Goal: Information Seeking & Learning: Learn about a topic

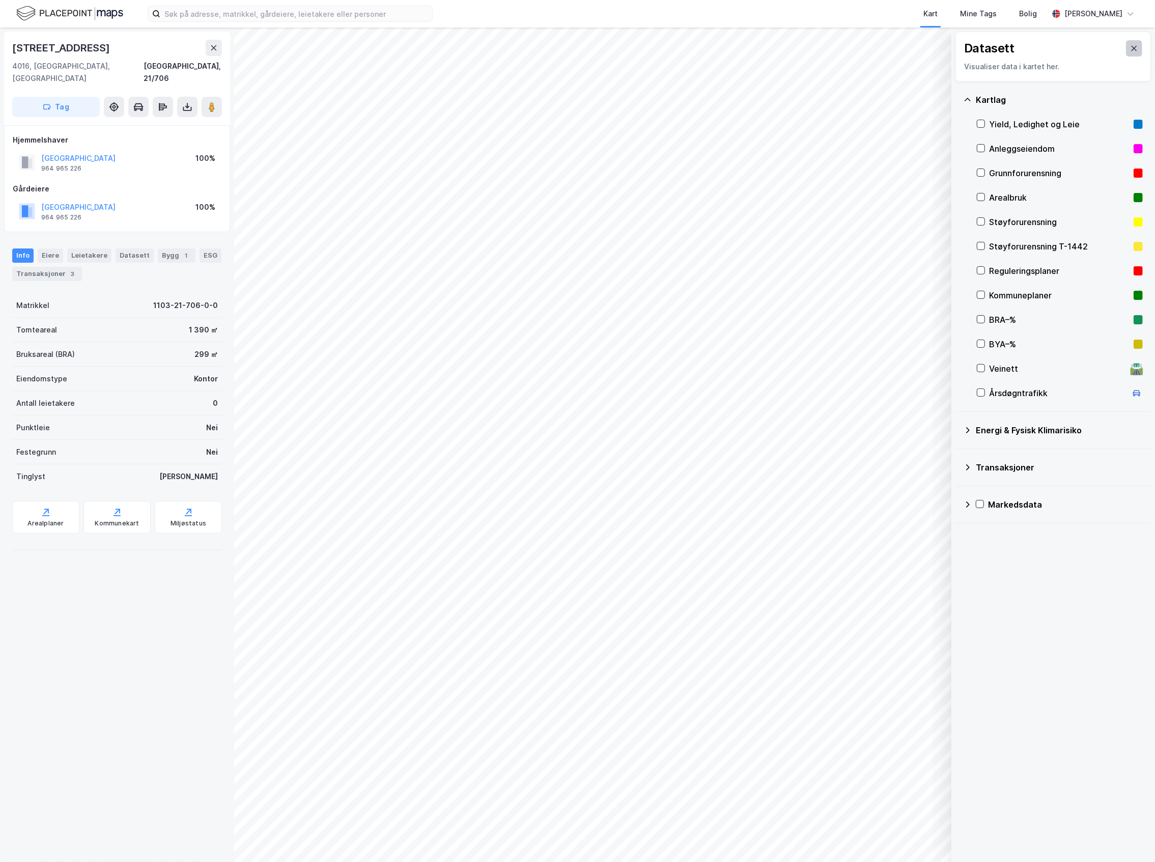
click at [1130, 49] on icon at bounding box center [1134, 48] width 8 height 8
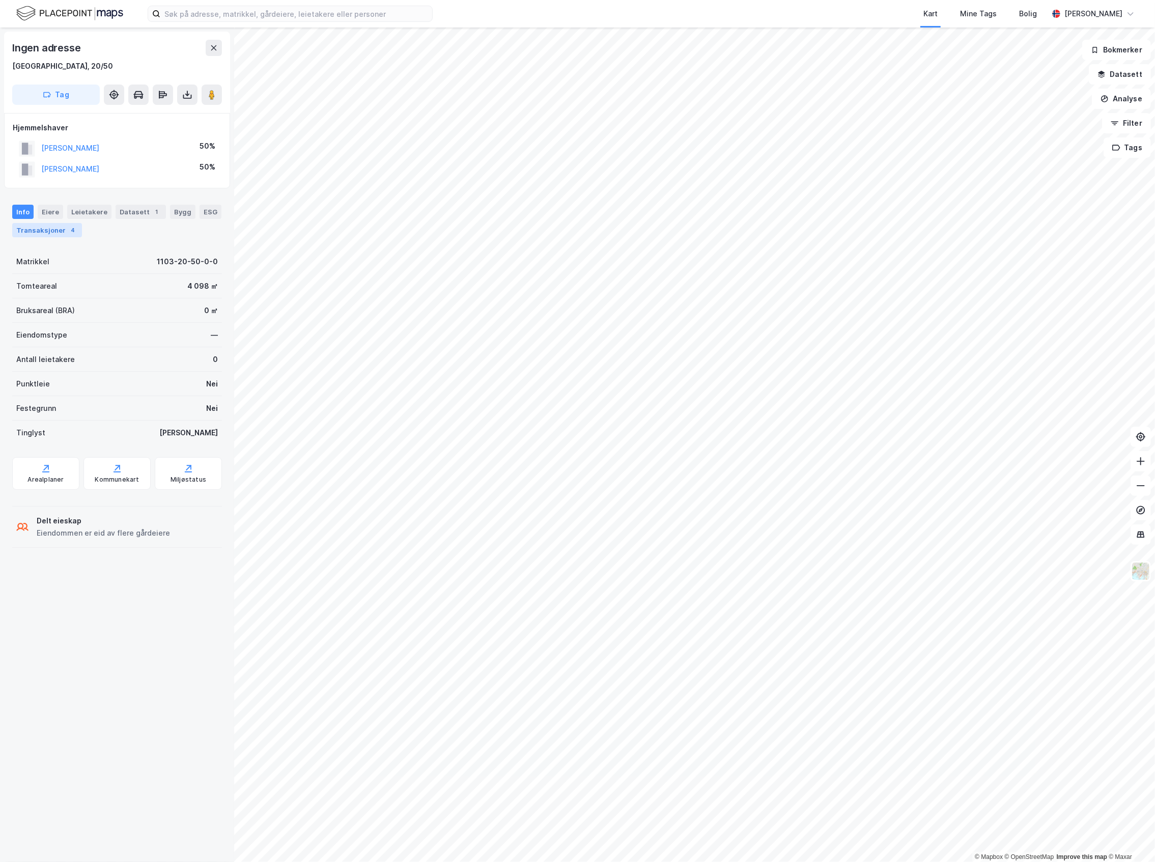
click at [82, 234] on div "Transaksjoner 4" at bounding box center [47, 230] width 70 height 14
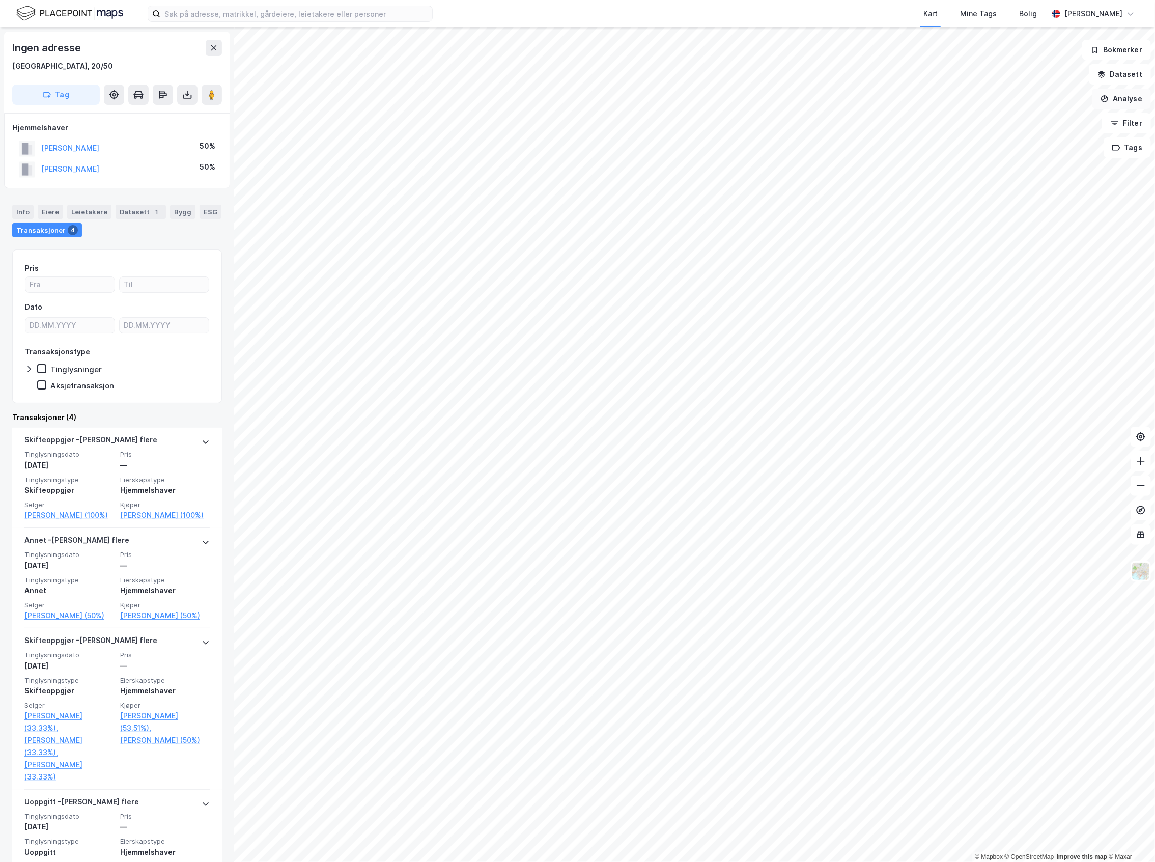
click at [1124, 108] on button "Analyse" at bounding box center [1121, 99] width 59 height 20
click at [1118, 73] on button "Datasett" at bounding box center [1120, 74] width 62 height 20
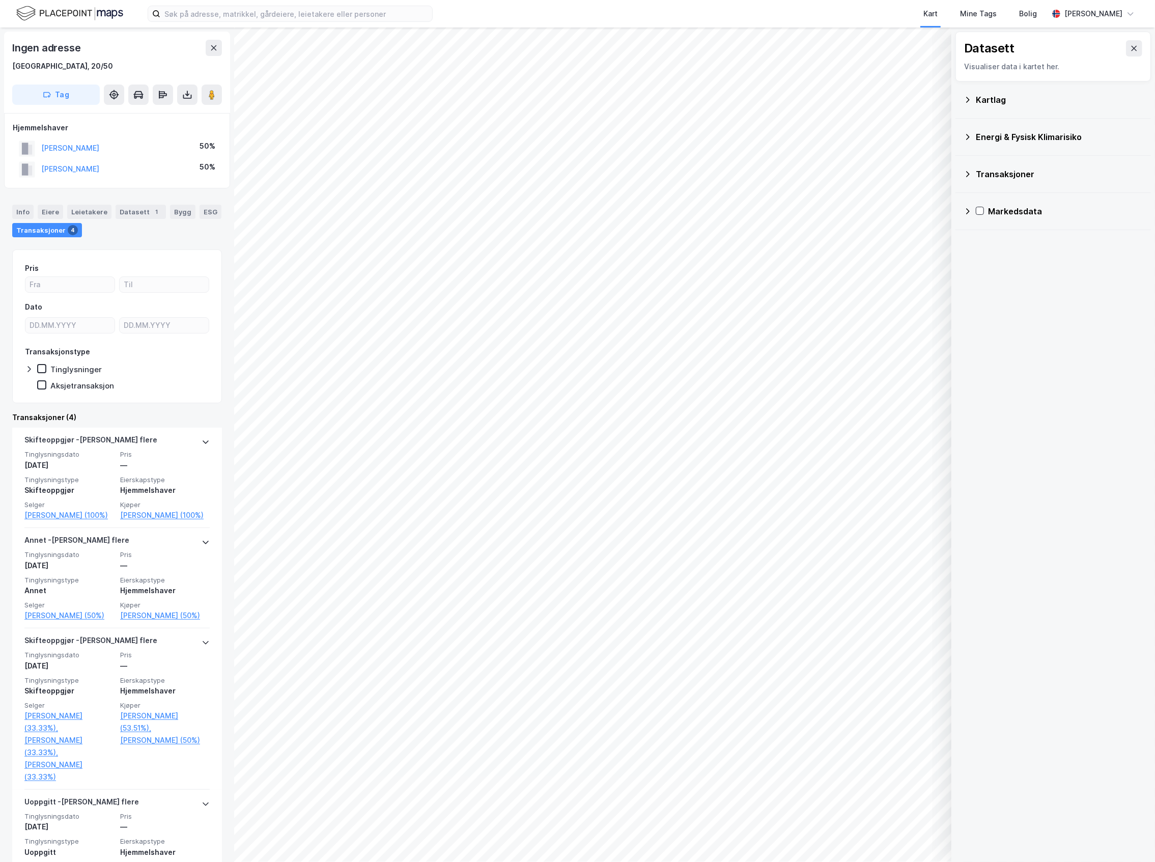
click at [1027, 102] on div "Kartlag" at bounding box center [1059, 100] width 167 height 12
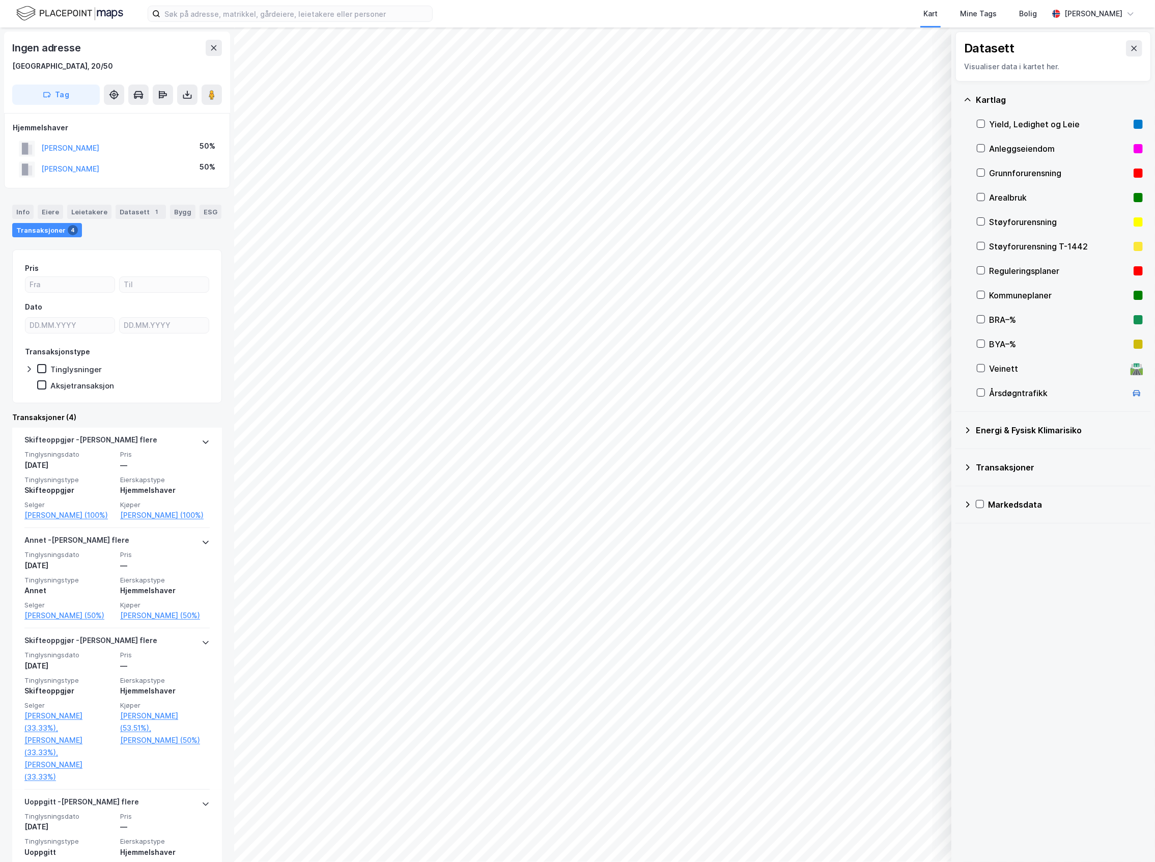
click at [1024, 275] on div "Reguleringsplaner" at bounding box center [1059, 271] width 141 height 12
click at [1023, 274] on div "Reguleringsplaner" at bounding box center [1059, 271] width 141 height 12
click at [214, 47] on icon at bounding box center [214, 48] width 8 height 8
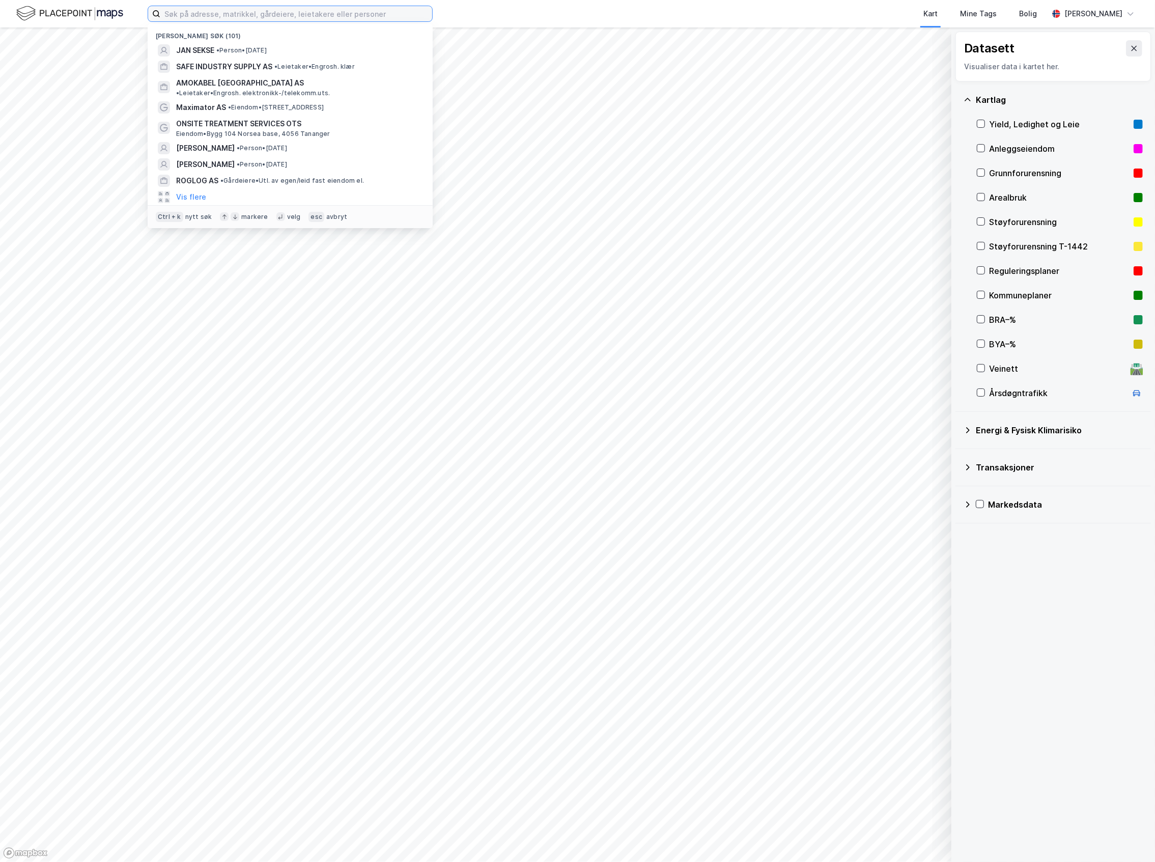
click at [221, 20] on input at bounding box center [296, 13] width 272 height 15
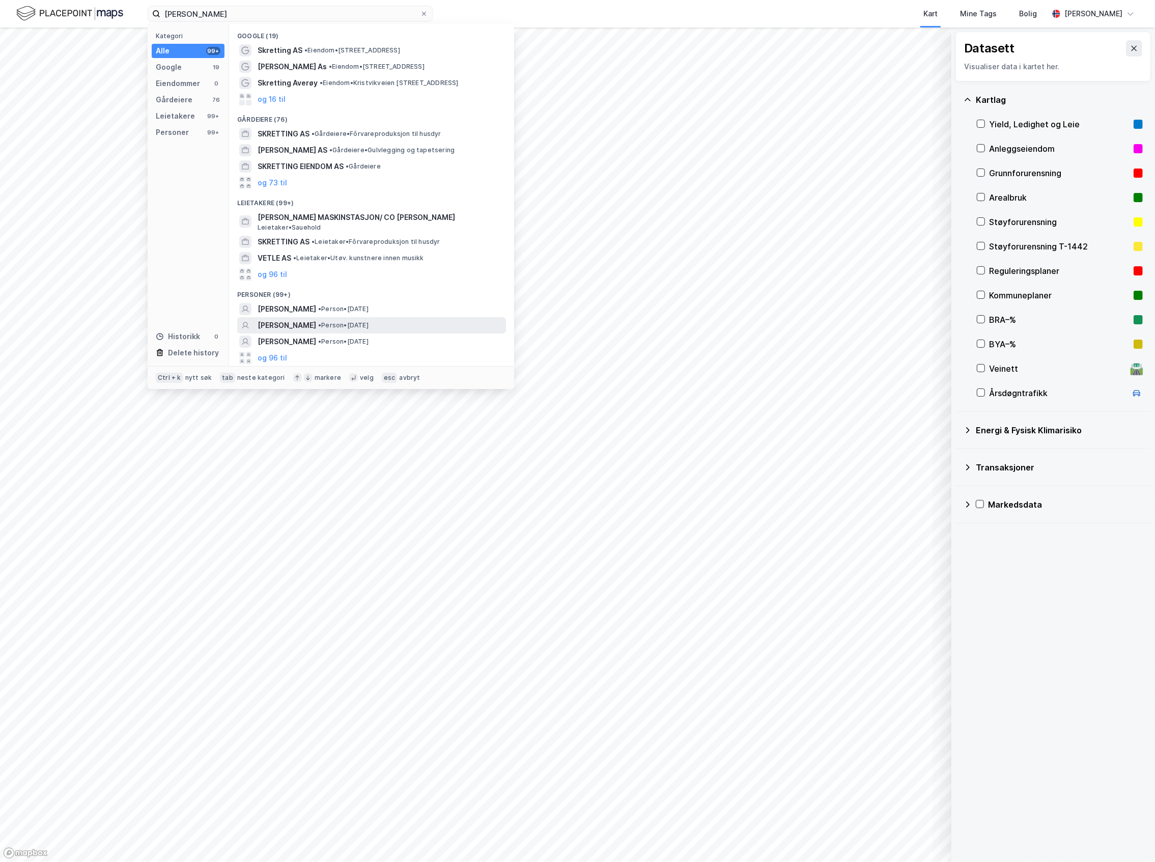
click at [316, 322] on span "[PERSON_NAME]" at bounding box center [287, 325] width 59 height 12
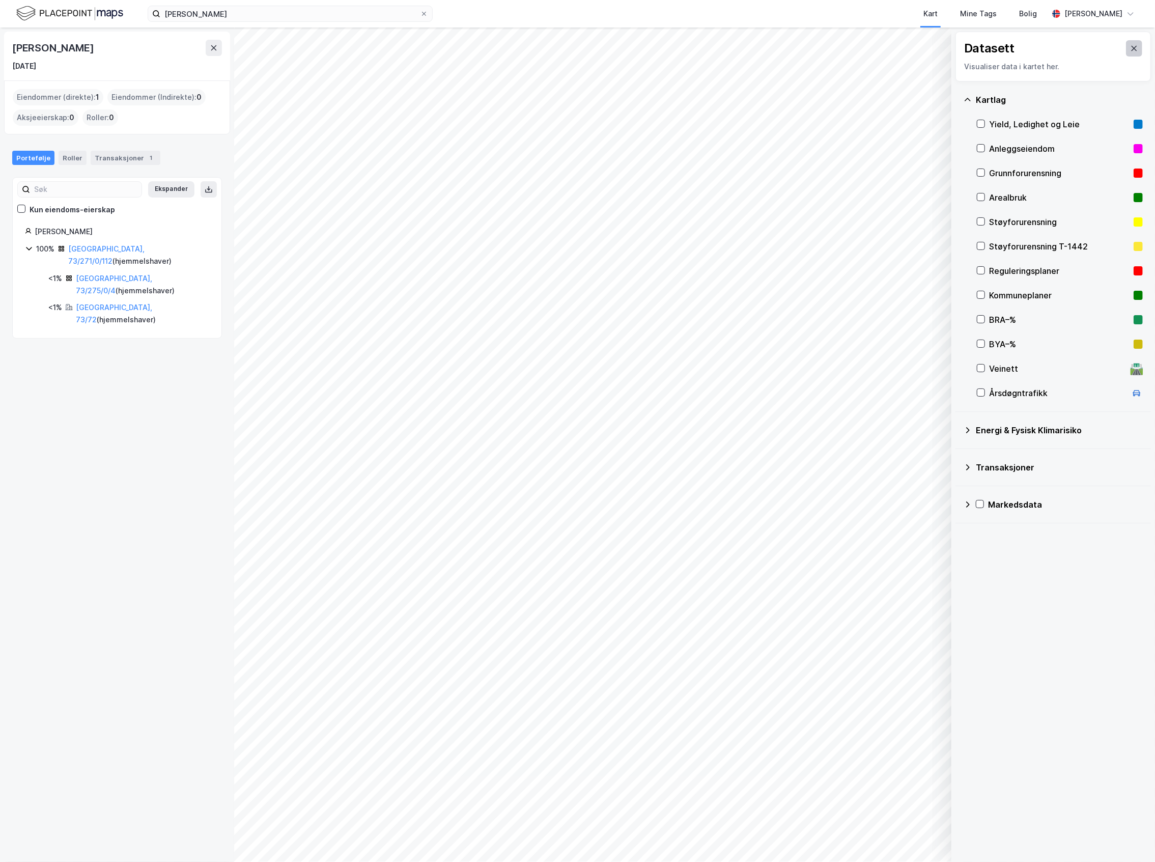
click at [1127, 54] on button at bounding box center [1134, 48] width 16 height 16
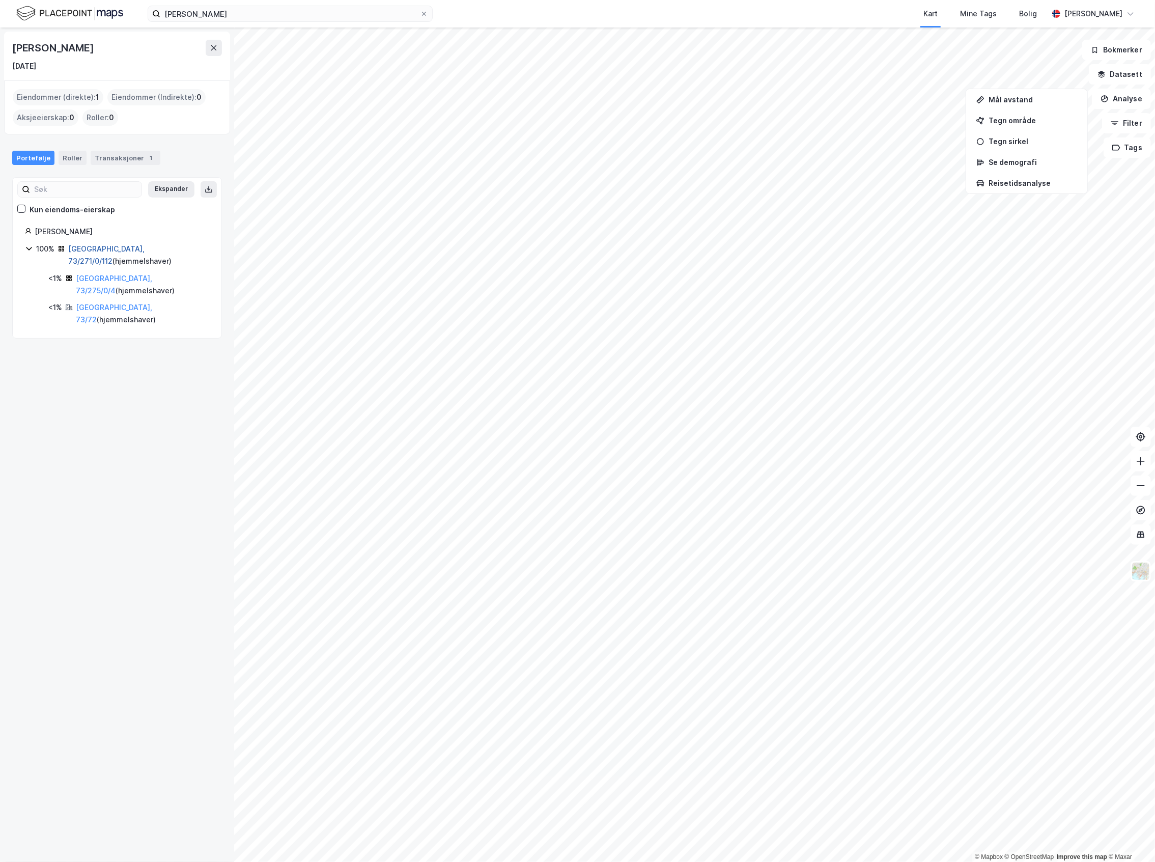
click at [98, 246] on link "[GEOGRAPHIC_DATA], 73/271/0/112" at bounding box center [106, 254] width 76 height 21
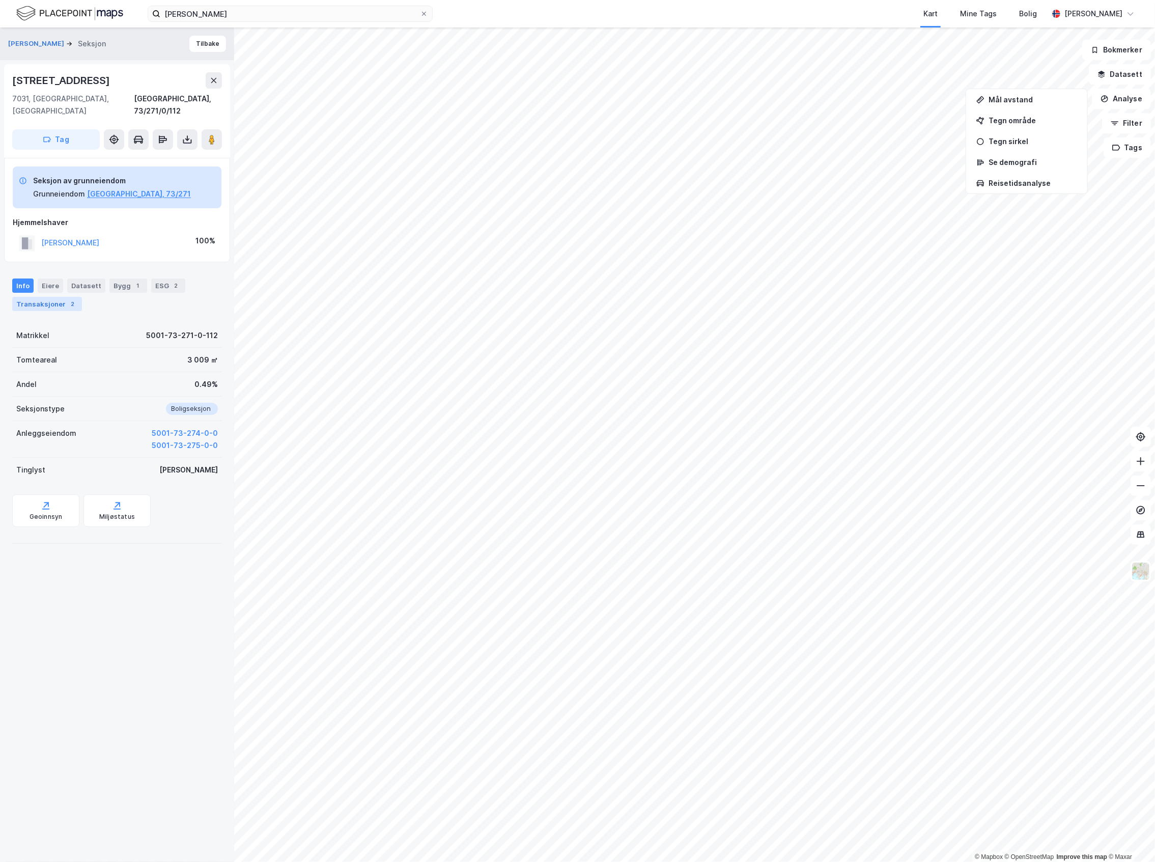
click at [51, 297] on div "Transaksjoner 2" at bounding box center [47, 304] width 70 height 14
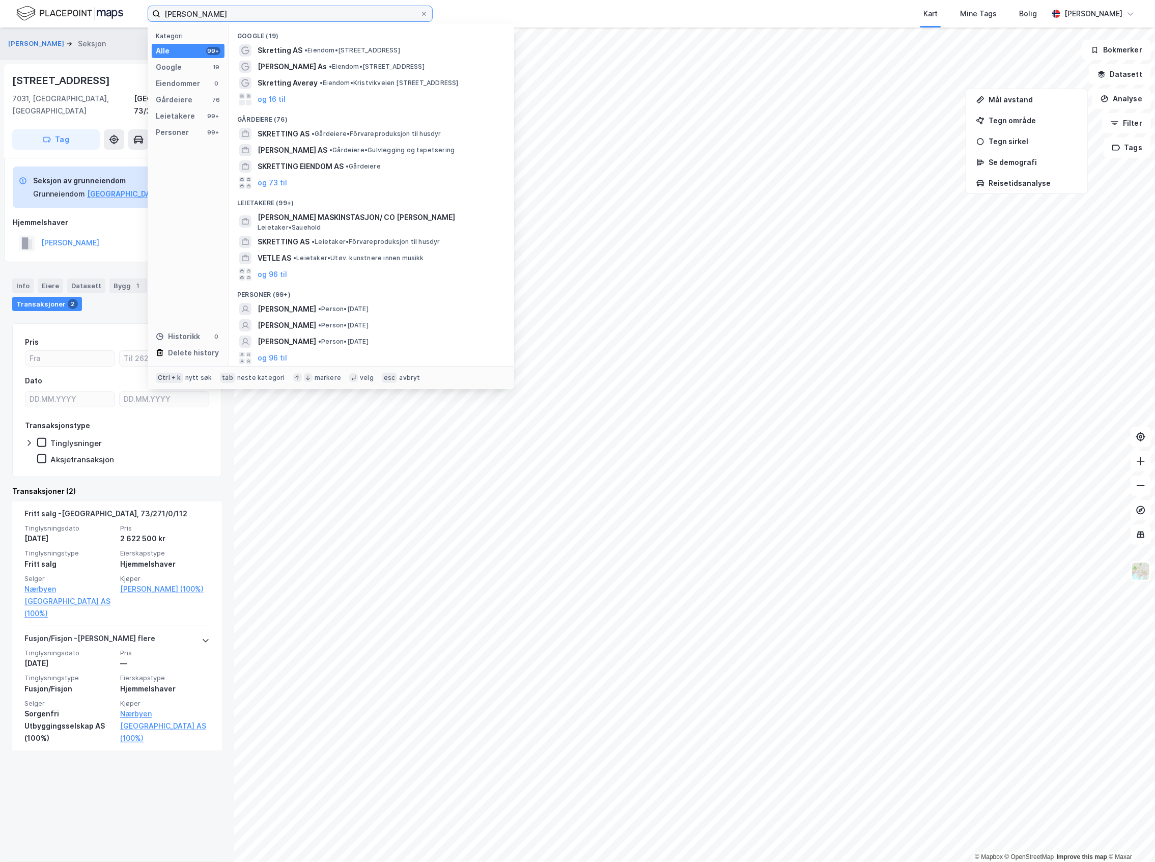
click at [340, 19] on input "[PERSON_NAME]" at bounding box center [290, 13] width 260 height 15
click at [340, 18] on input "[PERSON_NAME]" at bounding box center [290, 13] width 260 height 15
type input "[PERSON_NAME]"
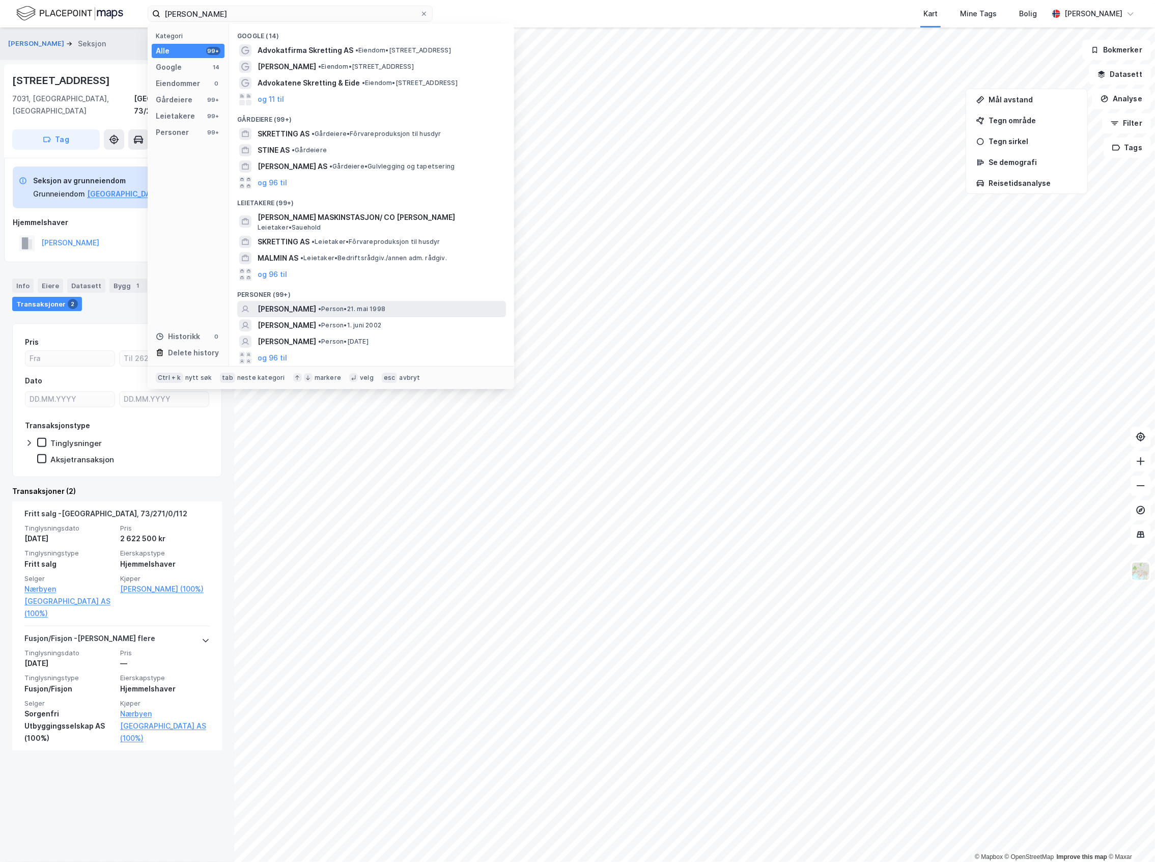
click at [326, 316] on div "[PERSON_NAME] • Person • [DATE]" at bounding box center [371, 309] width 269 height 16
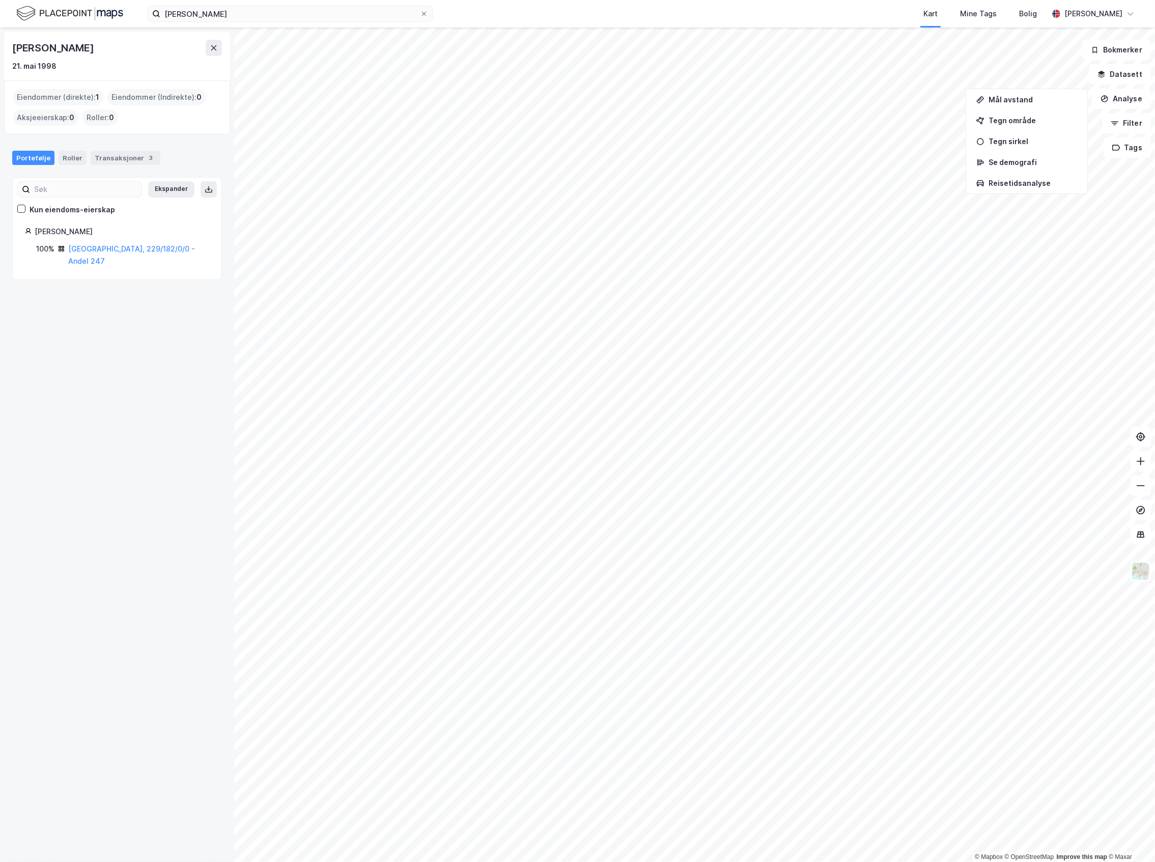
click at [152, 244] on div "[GEOGRAPHIC_DATA], 229/182/0/0 - Andel 247" at bounding box center [138, 255] width 141 height 24
click at [155, 248] on link "[GEOGRAPHIC_DATA], 229/182/0/0 - Andel 247" at bounding box center [131, 254] width 127 height 21
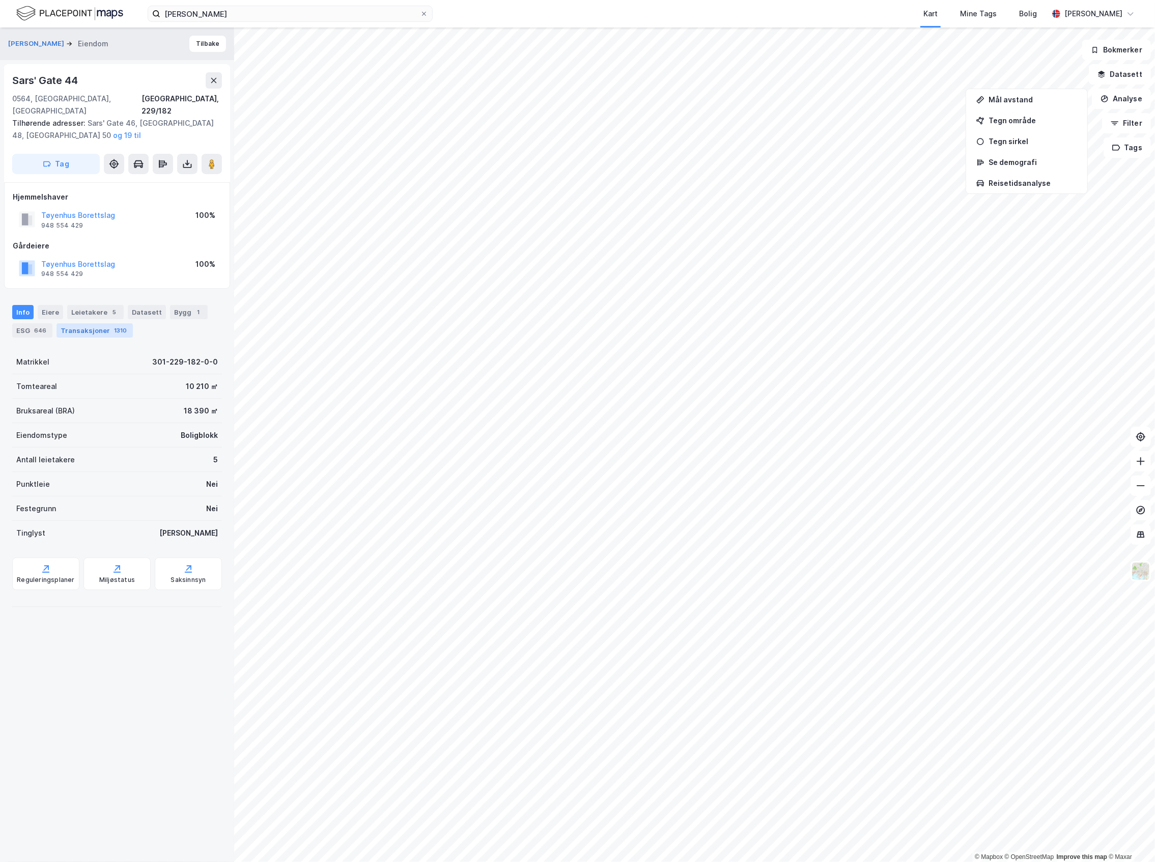
click at [115, 325] on div "1310" at bounding box center [120, 330] width 17 height 10
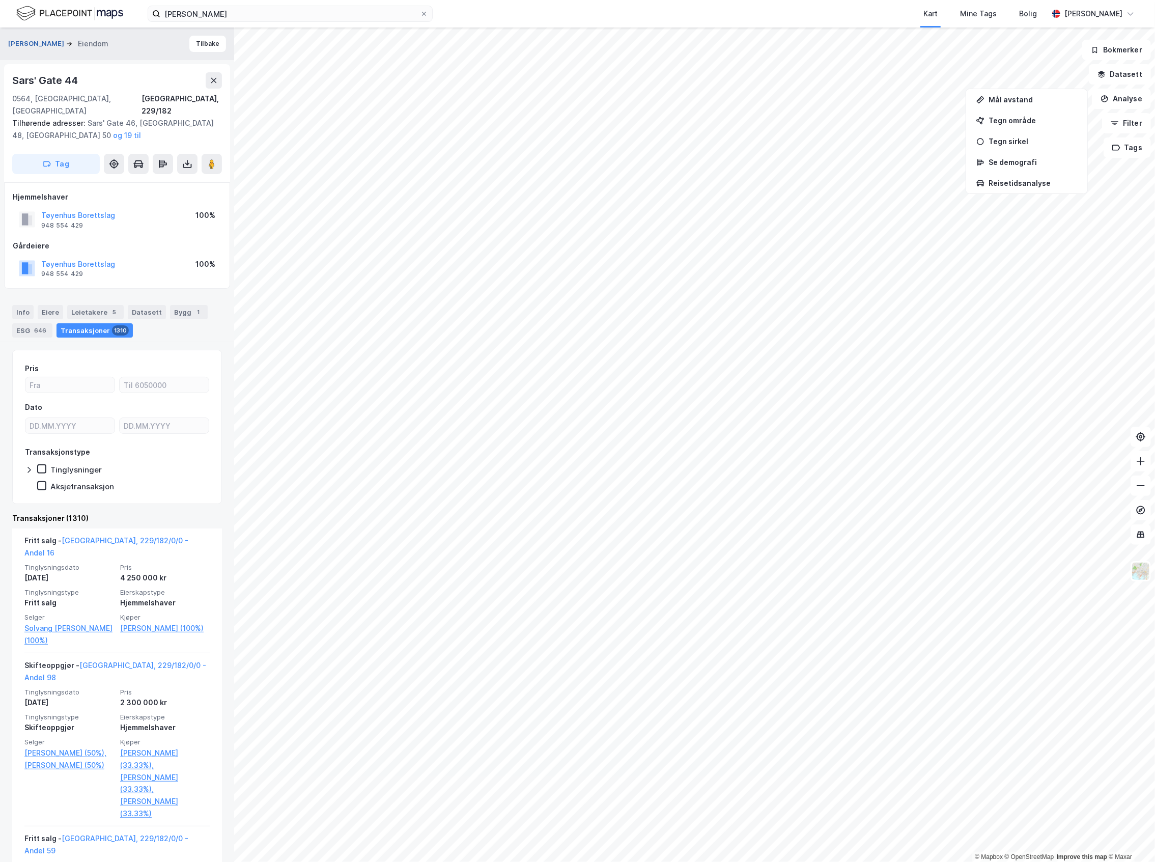
click at [66, 41] on button "[PERSON_NAME]" at bounding box center [37, 44] width 58 height 10
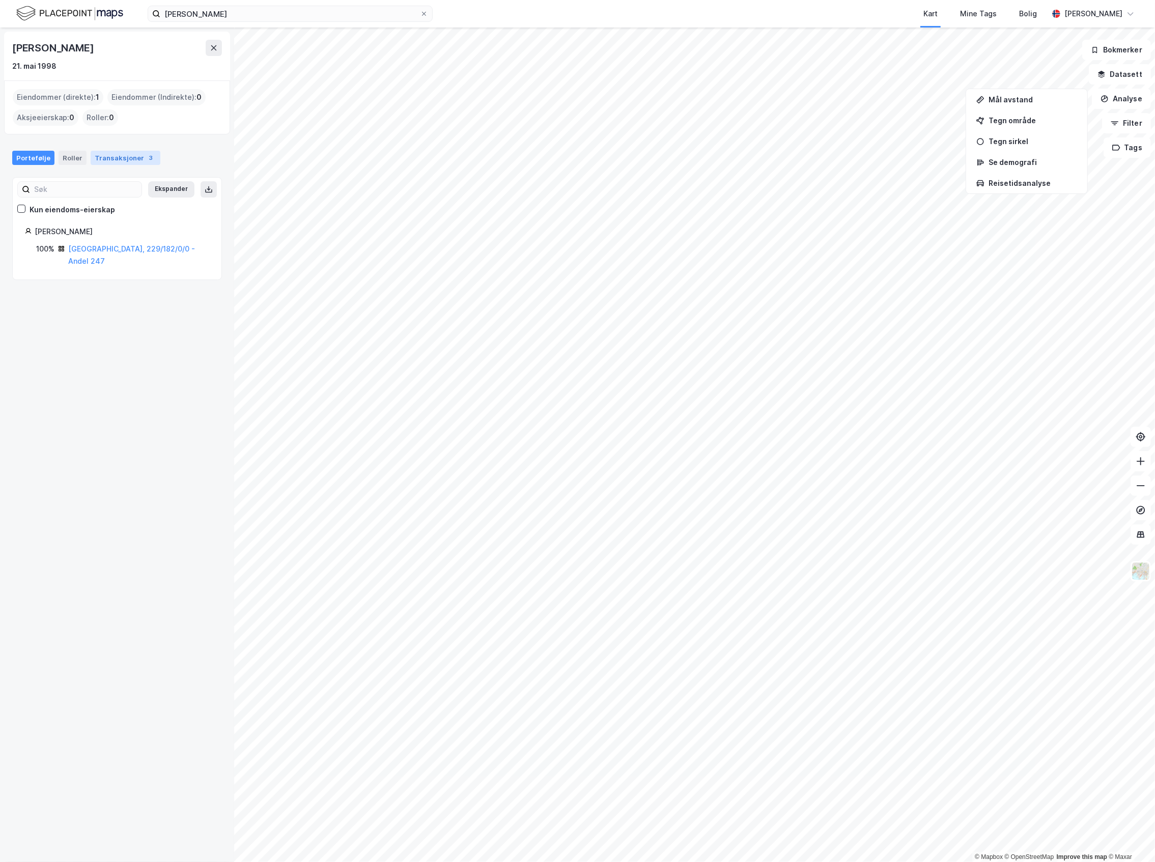
click at [106, 155] on div "Transaksjoner 3" at bounding box center [126, 158] width 70 height 14
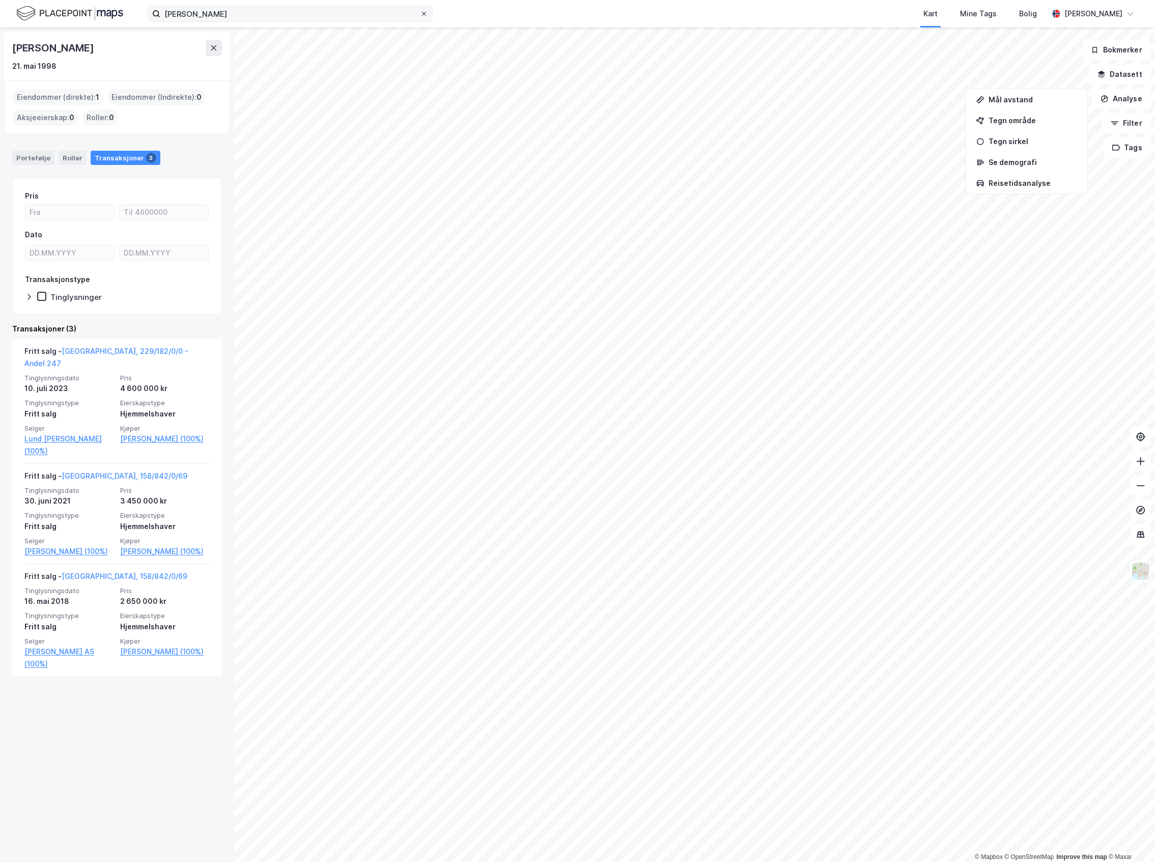
click at [426, 14] on icon at bounding box center [424, 14] width 6 height 6
click at [420, 14] on input "[PERSON_NAME]" at bounding box center [290, 13] width 260 height 15
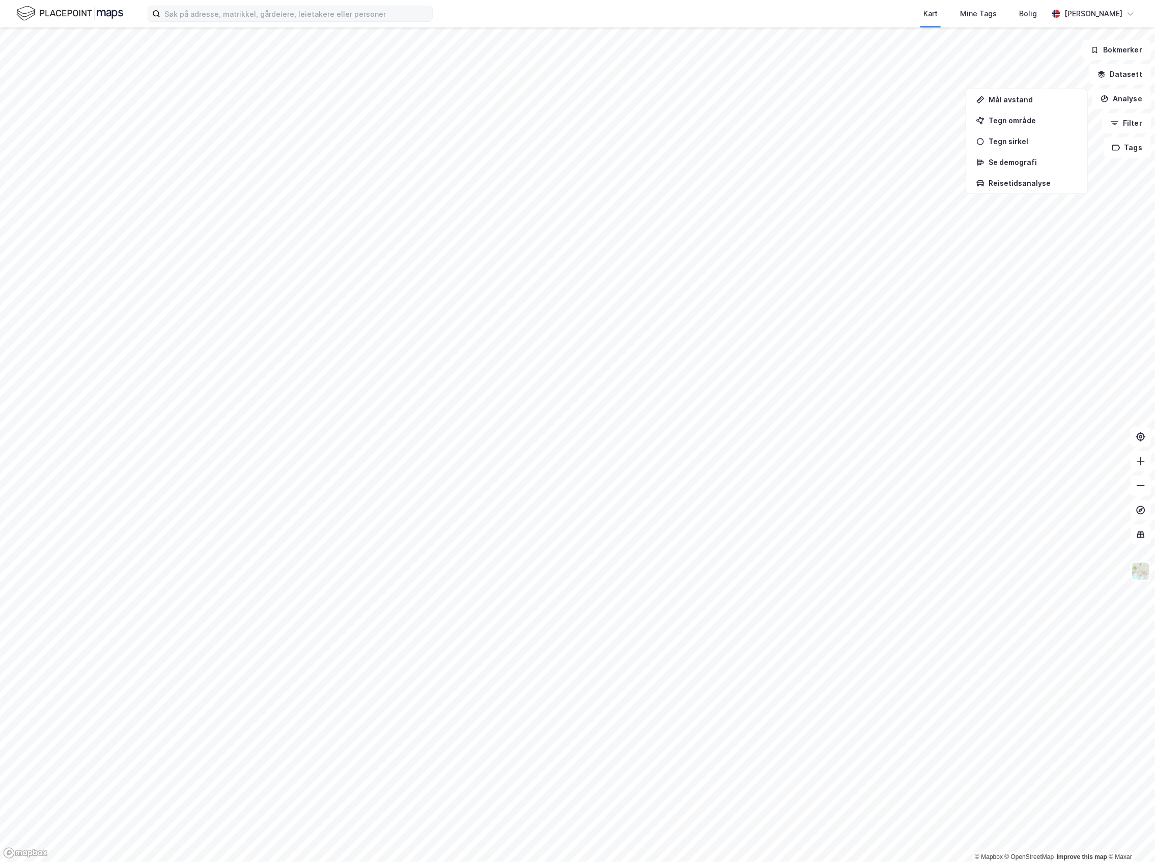
click at [531, 13] on div "Kart Mine Tags Bolig" at bounding box center [765, 13] width 567 height 27
click at [86, 23] on div "Kart Mine Tags Bolig [PERSON_NAME]" at bounding box center [577, 13] width 1155 height 27
click at [87, 15] on img at bounding box center [69, 14] width 107 height 18
click at [0, 575] on html "Kart Mine Tags Bolig [PERSON_NAME] © Mapbox © OpenStreetMap Improve this map © …" at bounding box center [577, 431] width 1155 height 862
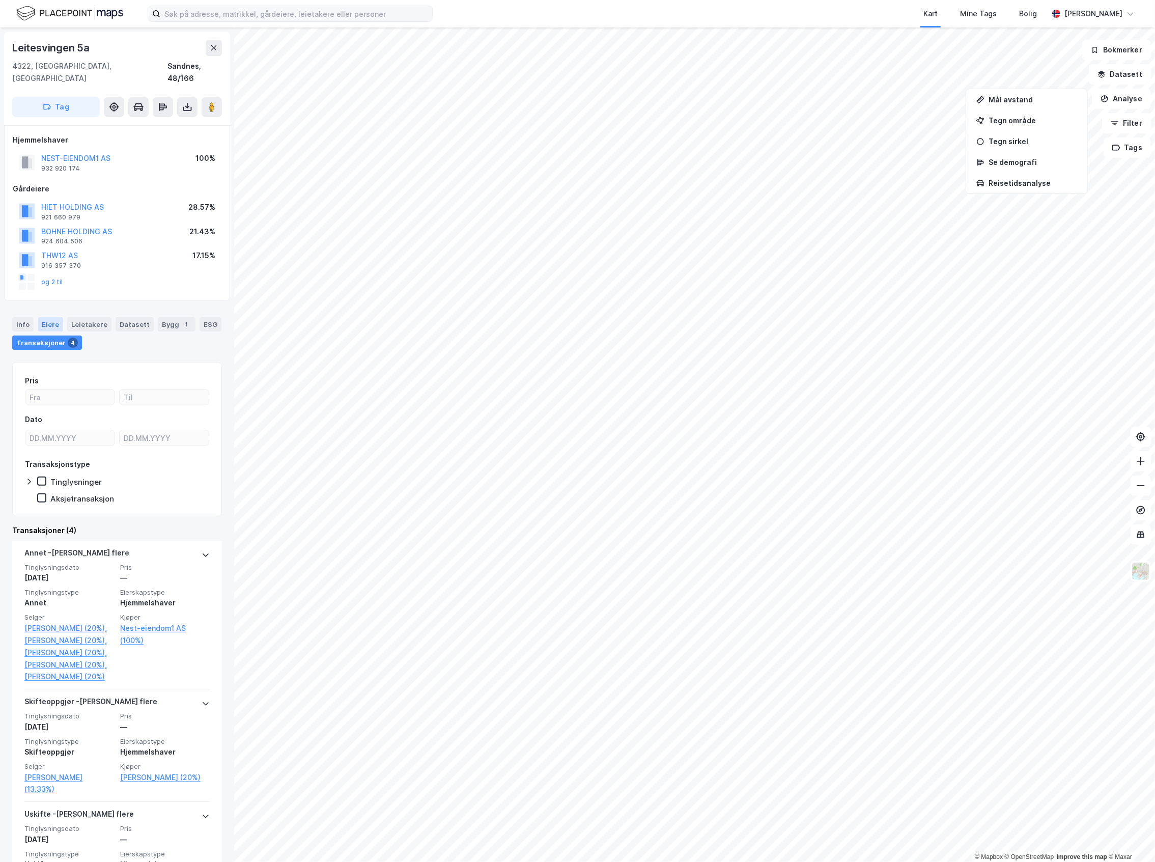
click at [58, 317] on div "Eiere" at bounding box center [50, 324] width 25 height 14
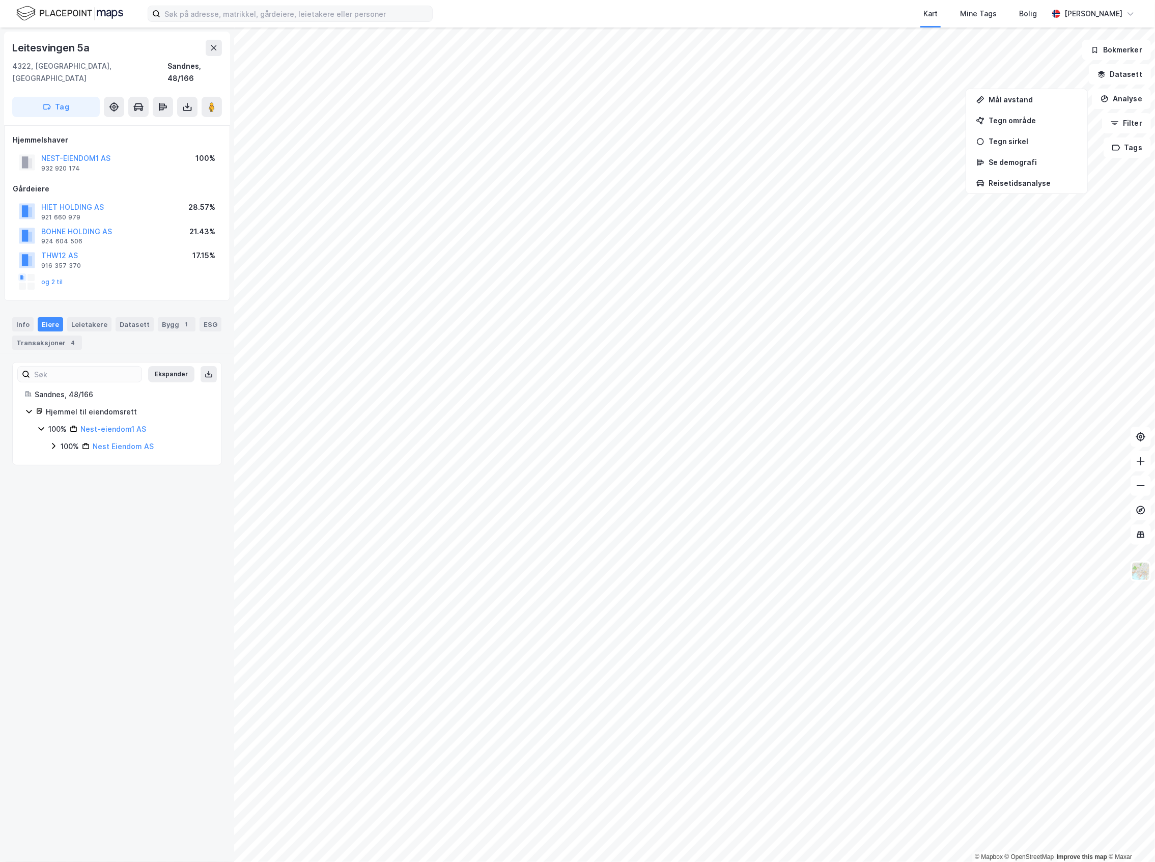
click at [47, 430] on div "100% Nest-eiendom1 AS 100% Nest Eiendom AS" at bounding box center [123, 438] width 172 height 30
click at [51, 442] on icon at bounding box center [53, 446] width 8 height 8
click at [66, 459] on icon at bounding box center [66, 463] width 8 height 8
click at [75, 510] on div "50%" at bounding box center [80, 516] width 15 height 12
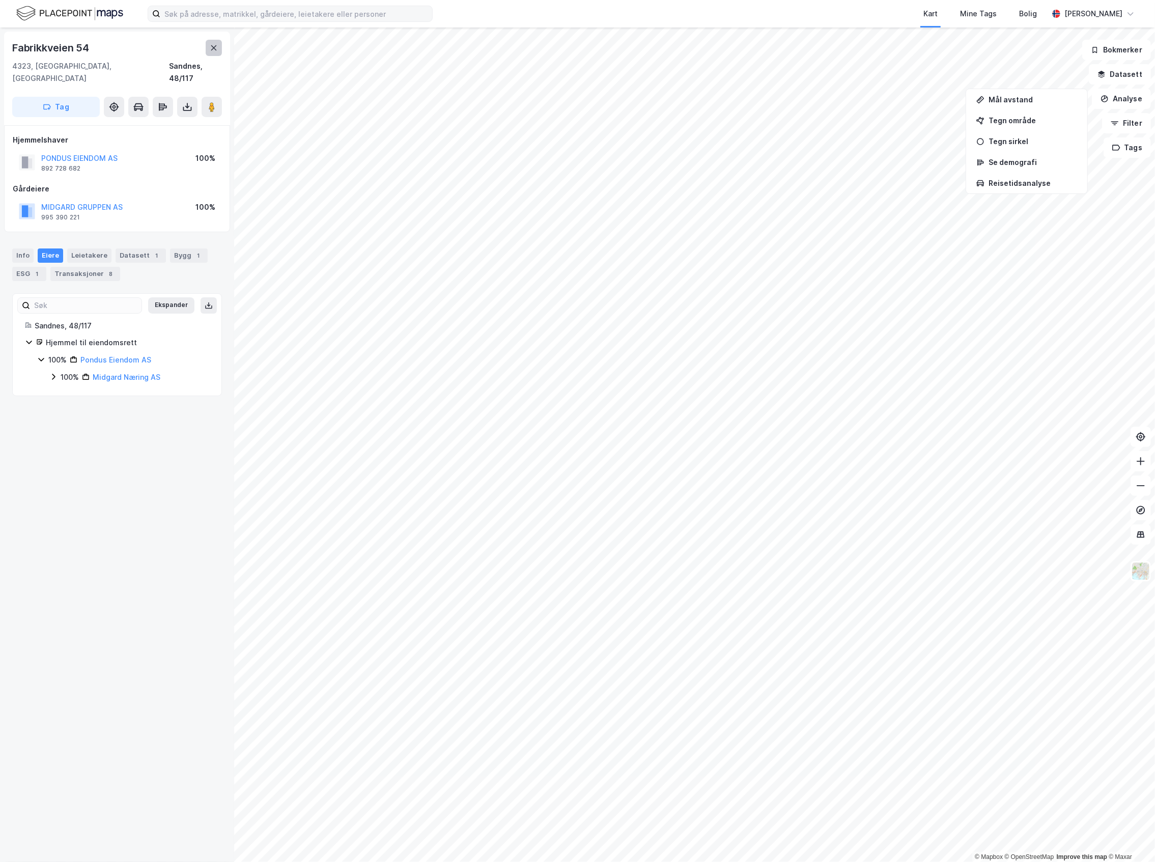
click at [215, 46] on icon at bounding box center [214, 47] width 6 height 5
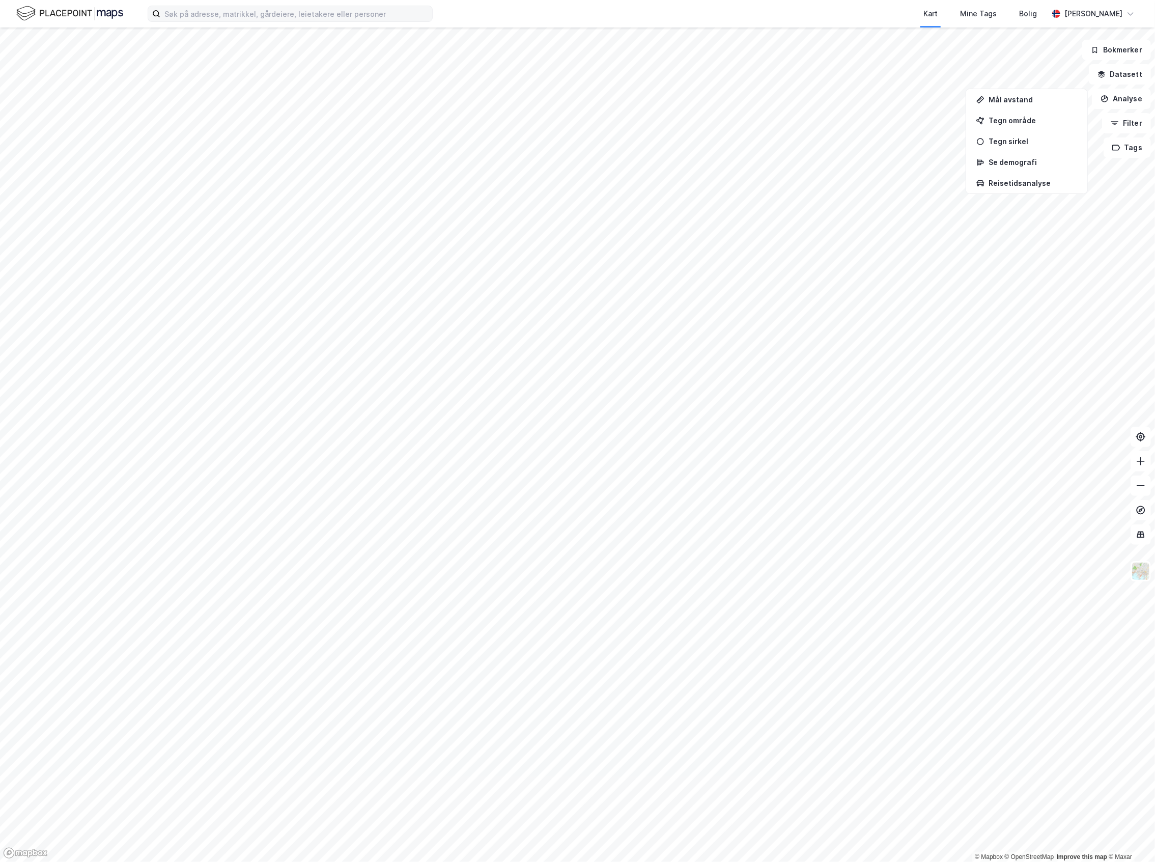
click at [106, 16] on img at bounding box center [69, 14] width 107 height 18
